Goal: Task Accomplishment & Management: Use online tool/utility

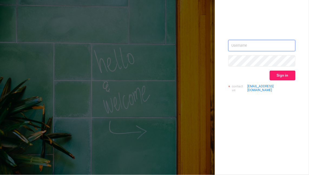
type input "kirill@protected.media"
click at [282, 78] on button "Sign in" at bounding box center [283, 76] width 26 height 10
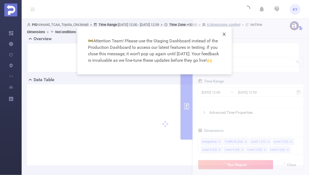
click at [224, 35] on icon "icon: close" at bounding box center [223, 34] width 3 height 3
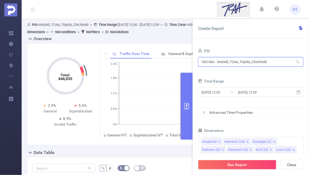
click at [219, 64] on input "1001066 - Innovid_TCAA_Toyota_Cincinnati" at bounding box center [250, 61] width 105 height 9
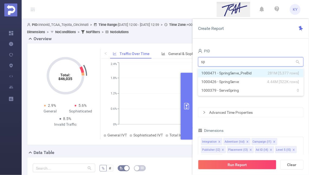
type input "spr"
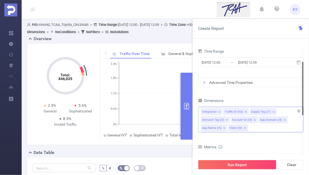
click at [245, 128] on icon "icon: close" at bounding box center [245, 128] width 3 height 3
click at [226, 128] on li "App Name (l5)" at bounding box center [214, 128] width 26 height 7
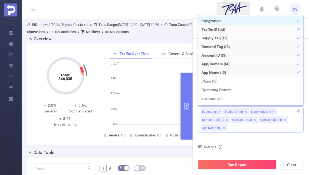
click at [223, 128] on icon "icon: close" at bounding box center [224, 128] width 3 height 3
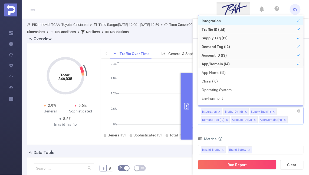
click at [227, 121] on icon "icon: close" at bounding box center [226, 120] width 3 height 3
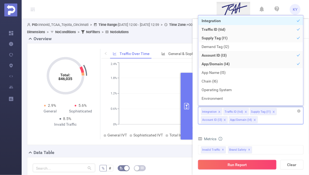
click at [227, 164] on button "Run Report" at bounding box center [237, 165] width 78 height 10
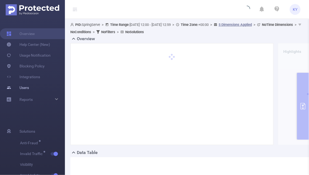
click at [6, 88] on link "Users" at bounding box center [17, 87] width 22 height 11
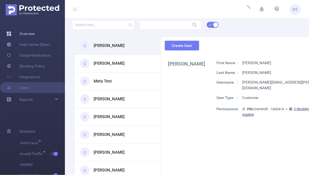
click at [9, 33] on link "Overview" at bounding box center [20, 33] width 28 height 11
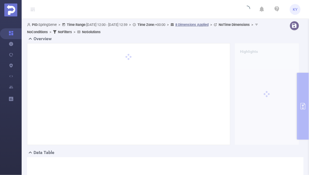
type input "[DATE] 12:00"
type input "[DATE] 12:59"
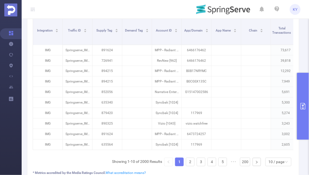
scroll to position [148, 0]
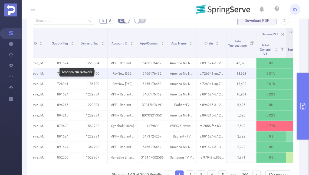
scroll to position [0, 29]
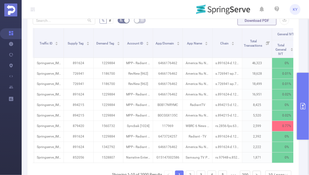
click at [303, 94] on button "primary" at bounding box center [303, 106] width 12 height 67
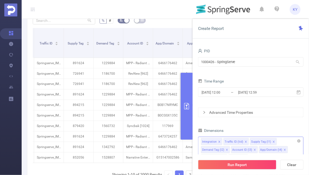
click at [225, 149] on li "Demand Tag (l2)" at bounding box center [215, 150] width 29 height 7
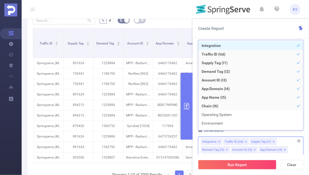
click at [226, 149] on icon "icon: close" at bounding box center [226, 150] width 3 height 3
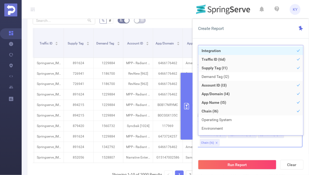
click at [217, 143] on icon "icon: close" at bounding box center [216, 143] width 3 height 3
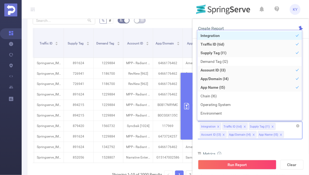
click at [280, 136] on icon "icon: close" at bounding box center [281, 135] width 3 height 3
click at [261, 135] on div "Integration Traffic ID (tid) Supply Tag (l1) Account ID (l3) App/Domain (l4)" at bounding box center [249, 131] width 105 height 18
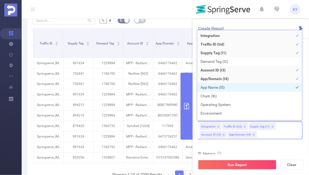
click at [238, 88] on li "App Name (l5)" at bounding box center [249, 87] width 105 height 9
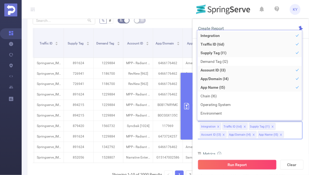
click at [245, 164] on button "Run Report" at bounding box center [237, 165] width 78 height 10
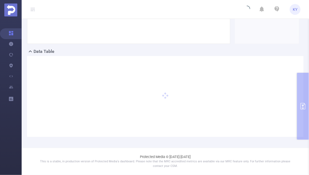
scroll to position [101, 0]
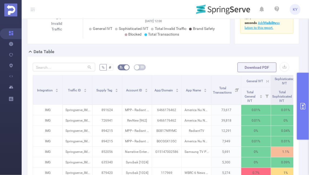
scroll to position [148, 0]
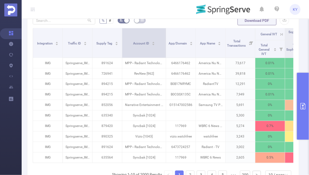
drag, startPoint x: 151, startPoint y: 43, endPoint x: 165, endPoint y: 43, distance: 14.1
click at [165, 43] on span at bounding box center [165, 42] width 3 height 29
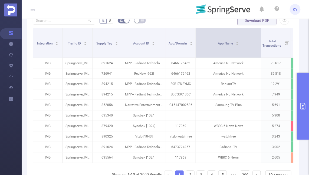
drag, startPoint x: 225, startPoint y: 43, endPoint x: 261, endPoint y: 44, distance: 36.0
click at [261, 44] on span at bounding box center [260, 42] width 3 height 29
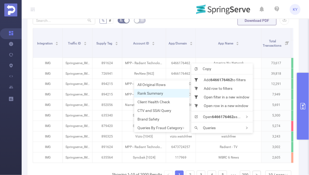
click at [158, 92] on span "Rank Summary" at bounding box center [150, 93] width 26 height 4
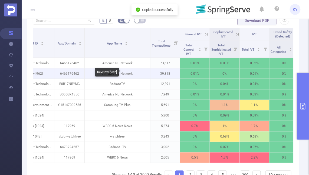
scroll to position [0, 119]
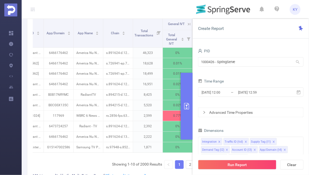
scroll to position [138, 0]
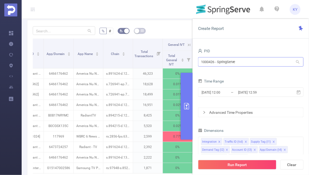
drag, startPoint x: 132, startPoint y: 60, endPoint x: 211, endPoint y: 58, distance: 79.2
click at [211, 58] on section "PID: SpringServe > Time Range: [DATE] 12:00 - [DATE] 12:59 > Time Zone: +00:00 …" at bounding box center [165, 59] width 287 height 357
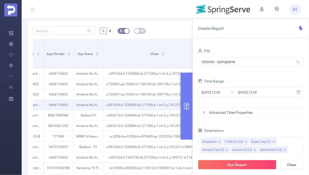
click at [143, 105] on p "s.891624-d.1229884-dc.271306-p.1-ivt.5_s.741221-d.388992-dc.243815_s.719418-d.1…" at bounding box center [157, 105] width 109 height 10
